Goal: Find specific page/section: Find specific page/section

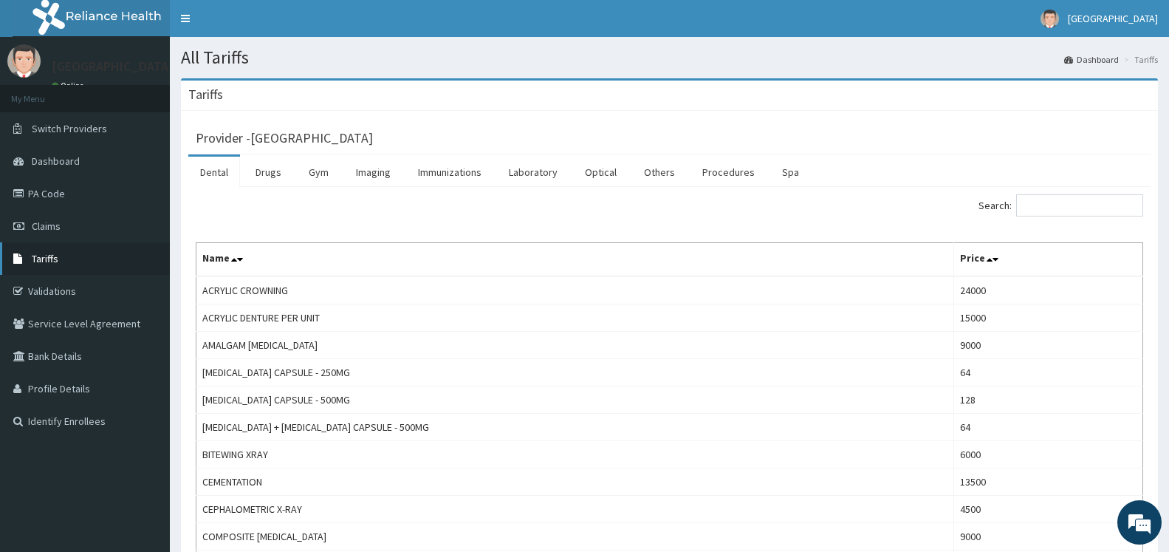
click at [27, 258] on icon at bounding box center [20, 258] width 15 height 10
click at [1032, 205] on input "Search:" at bounding box center [1079, 205] width 127 height 22
click at [391, 172] on link "Imaging" at bounding box center [373, 172] width 58 height 31
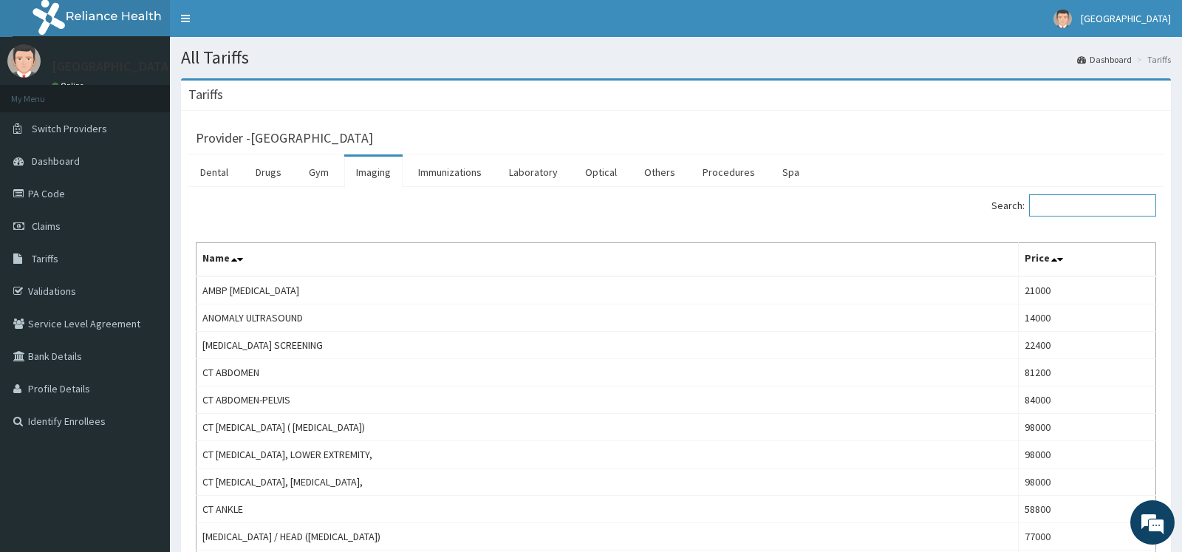
click at [1047, 205] on input "Search:" at bounding box center [1092, 205] width 127 height 22
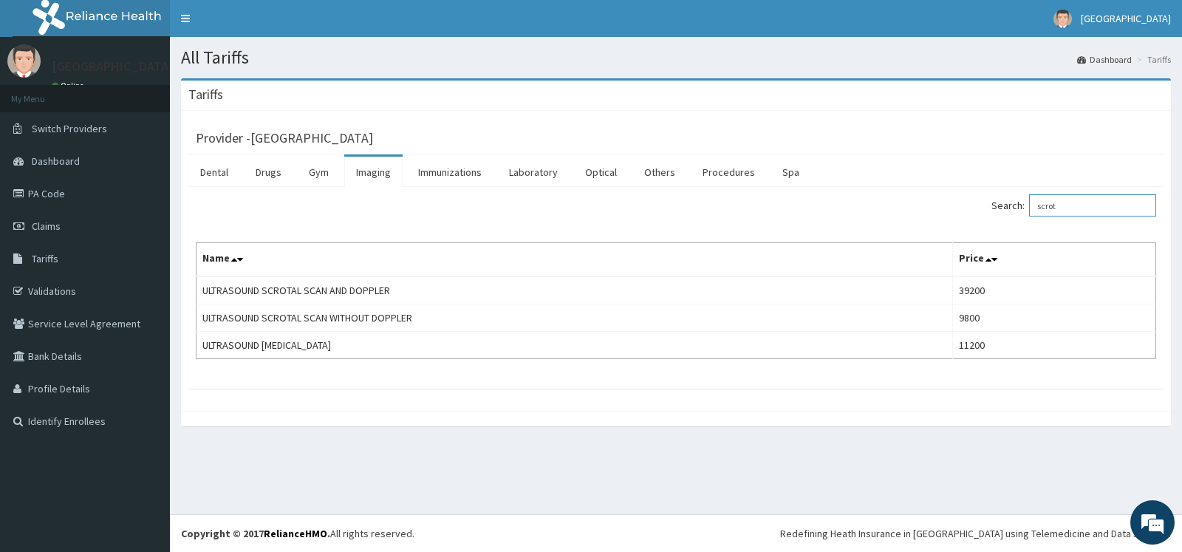
type input "scrot"
click at [36, 191] on link "PA Code" at bounding box center [85, 193] width 170 height 32
click at [26, 194] on icon at bounding box center [20, 193] width 15 height 10
click at [52, 202] on link "PA Code" at bounding box center [85, 193] width 170 height 32
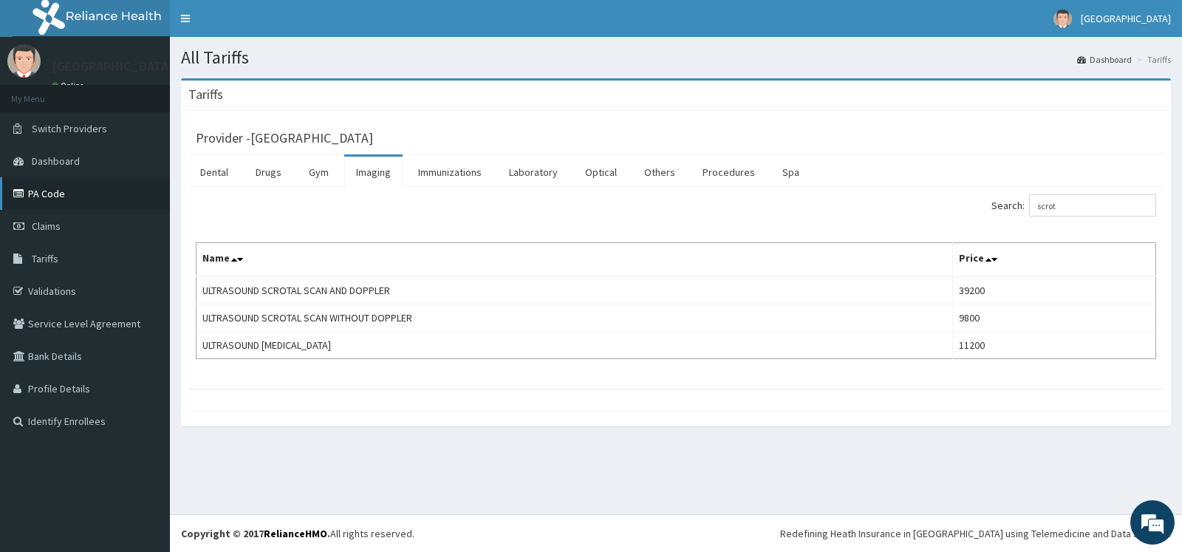
click at [52, 202] on link "PA Code" at bounding box center [85, 193] width 170 height 32
